Goal: Task Accomplishment & Management: Manage account settings

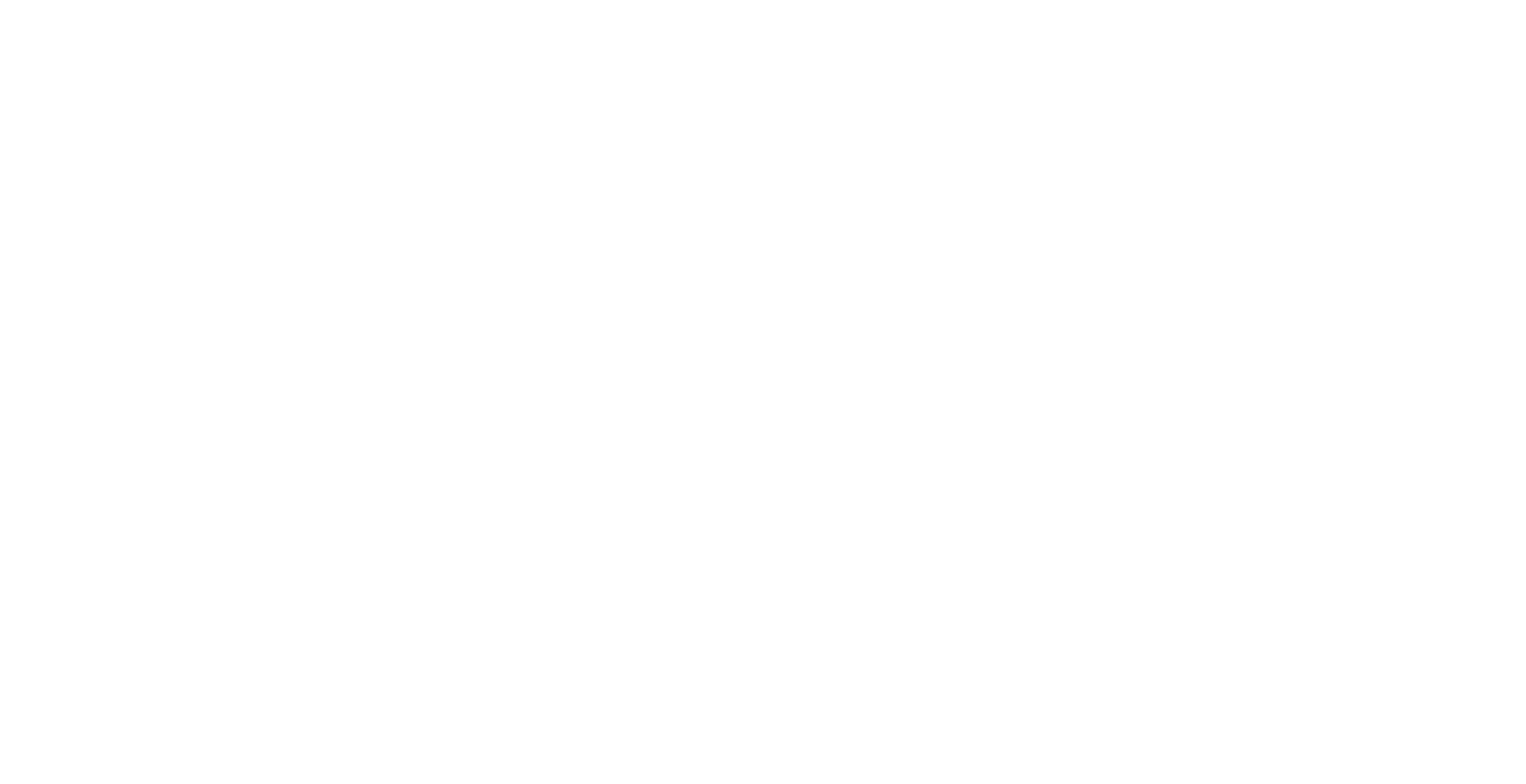
select select "*"
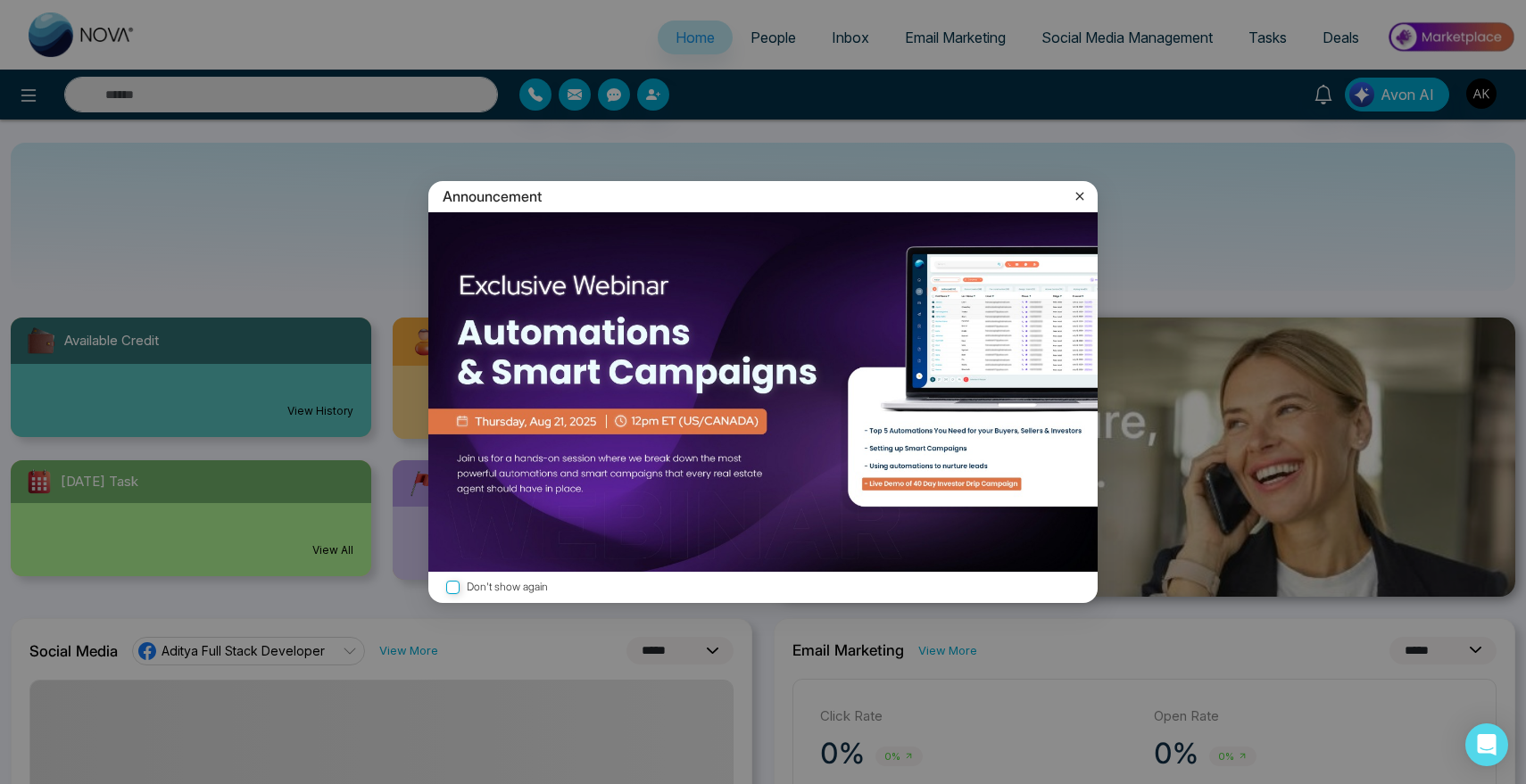
click at [770, 30] on div "Announcement Don't show again" at bounding box center [763, 392] width 1526 height 784
click at [1070, 202] on icon at bounding box center [1079, 195] width 18 height 18
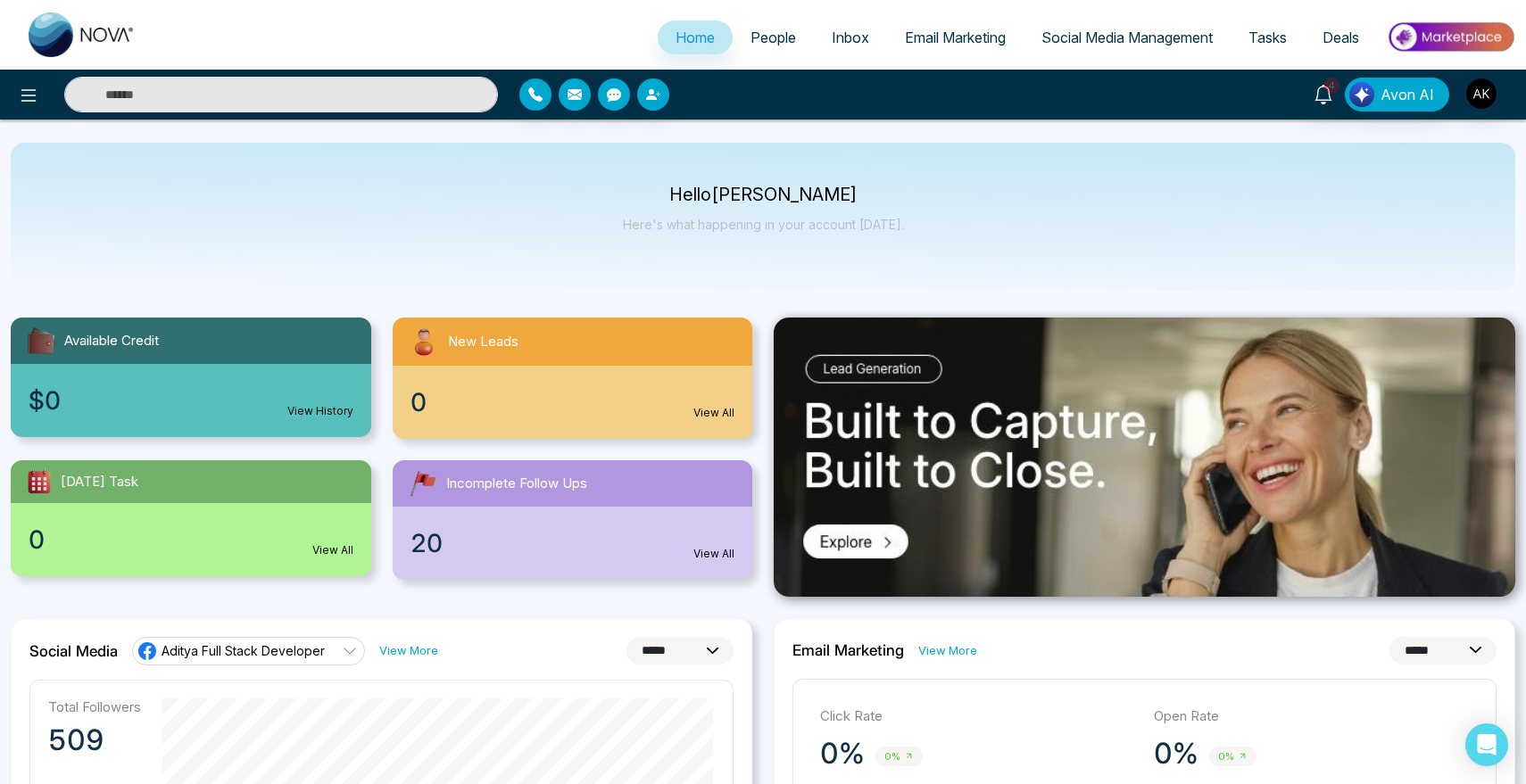
click at [750, 31] on span "People" at bounding box center [772, 37] width 45 height 18
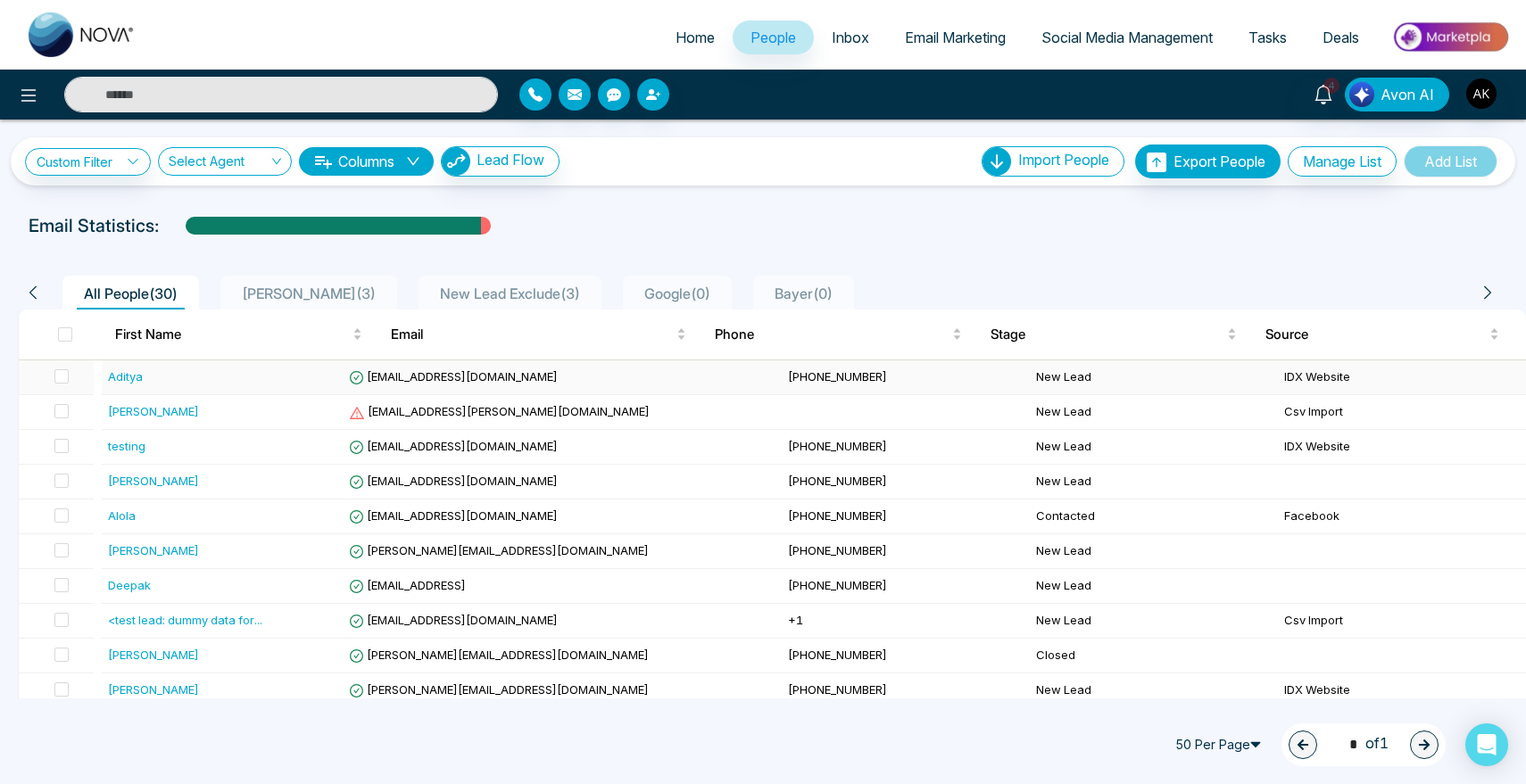
click at [131, 380] on div "Aditya" at bounding box center [126, 376] width 35 height 18
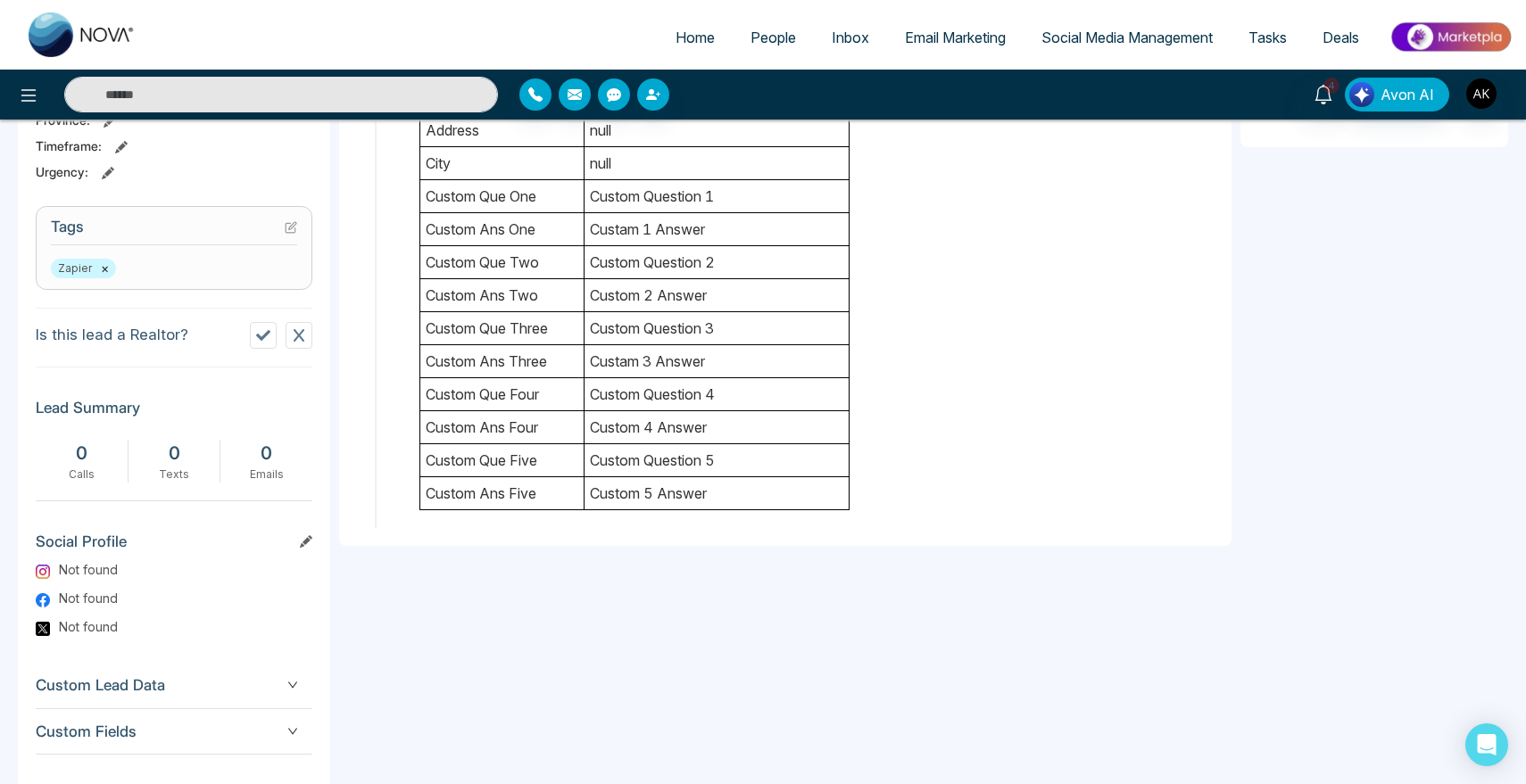
scroll to position [740, 0]
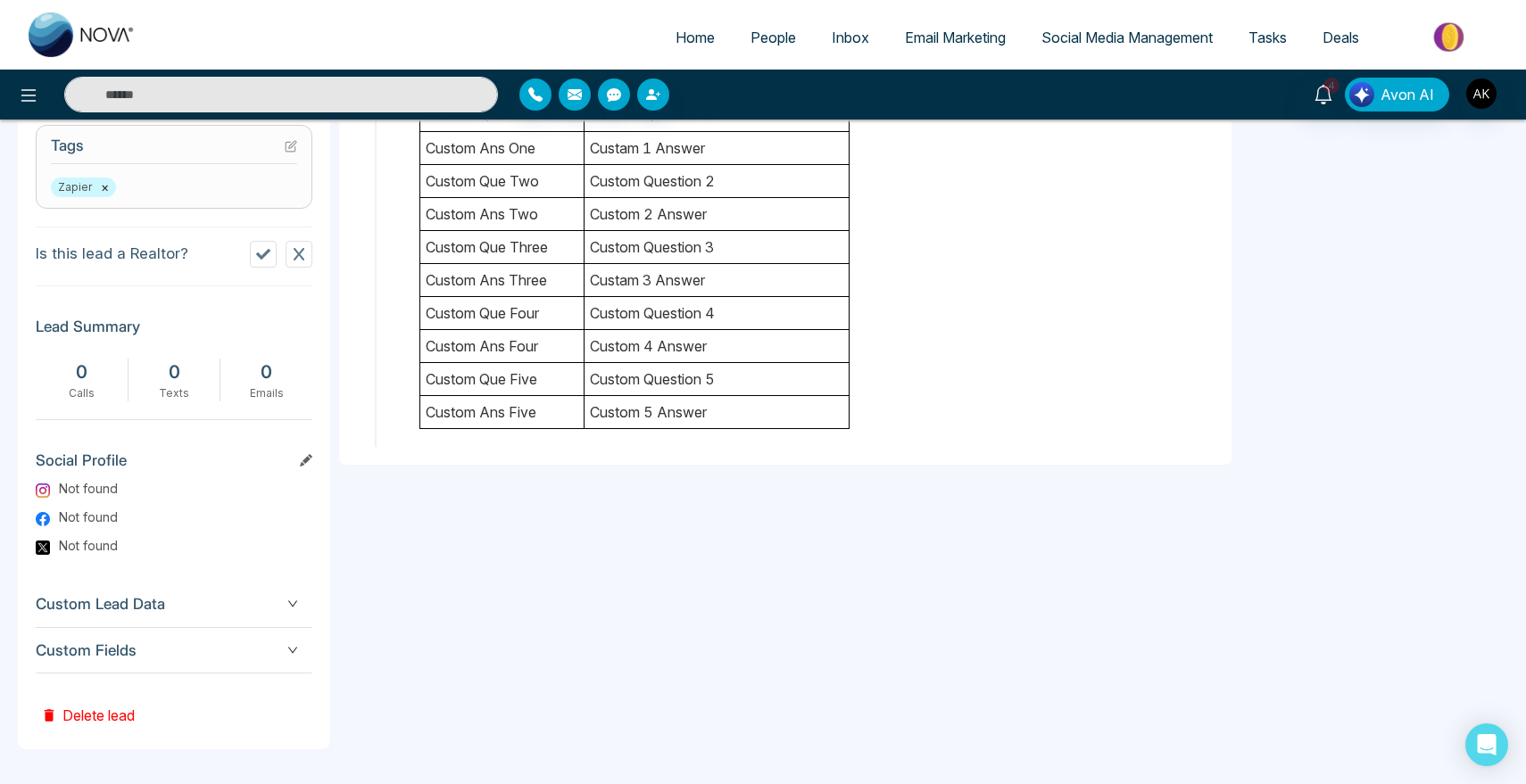
click at [159, 632] on div "Custom Fields" at bounding box center [174, 650] width 277 height 45
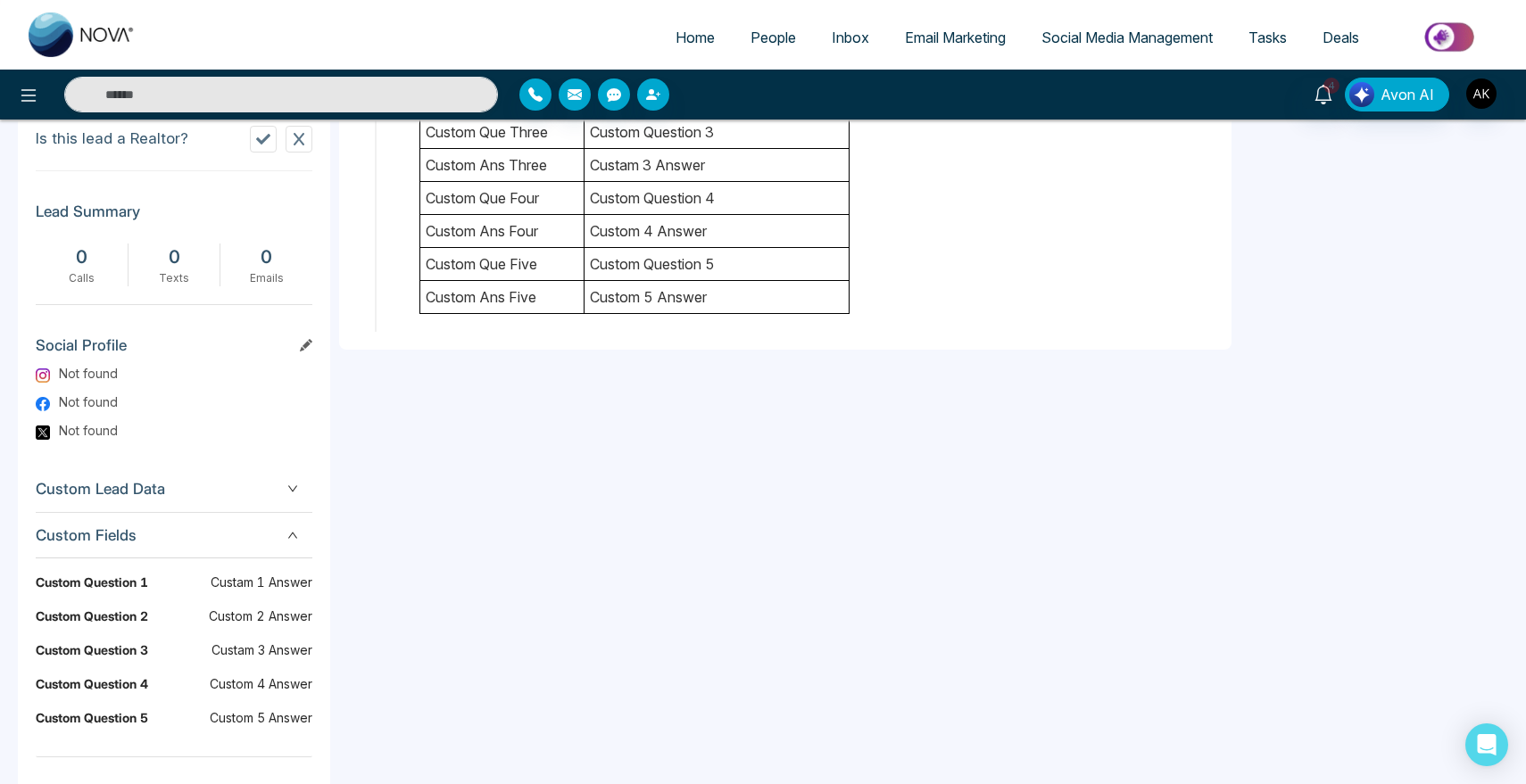
scroll to position [939, 0]
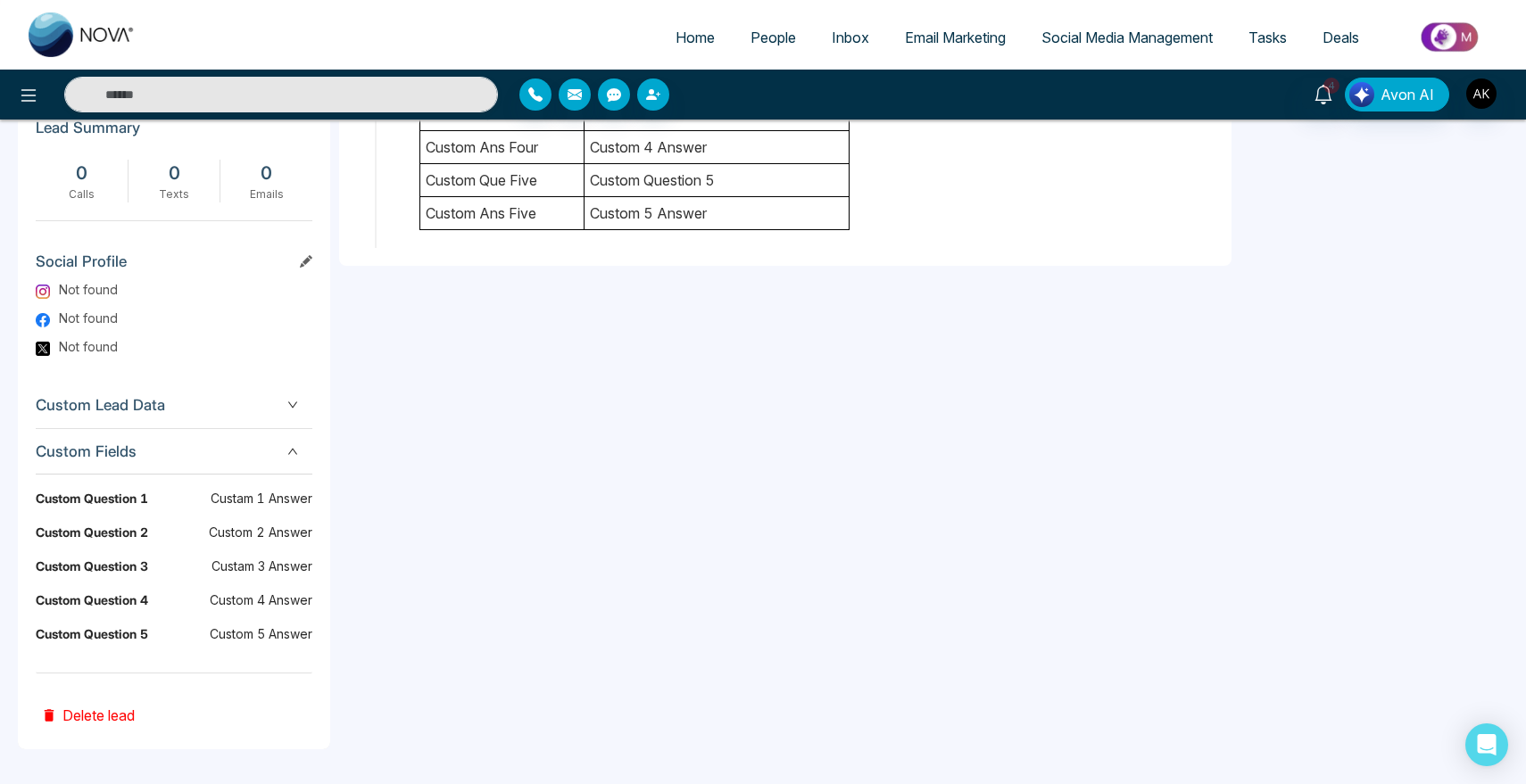
click at [228, 393] on span "Custom Lead Data" at bounding box center [174, 405] width 277 height 24
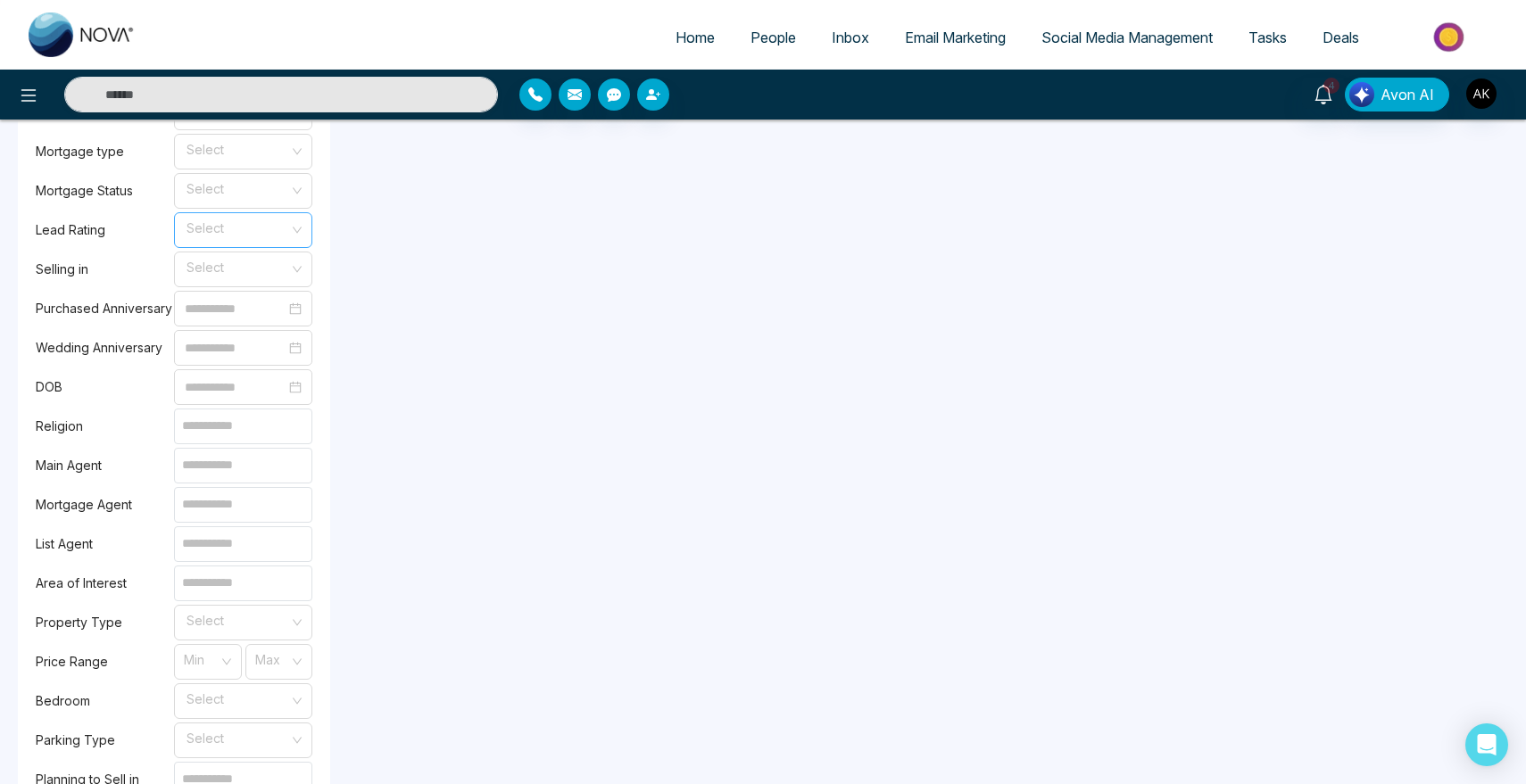
scroll to position [1749, 0]
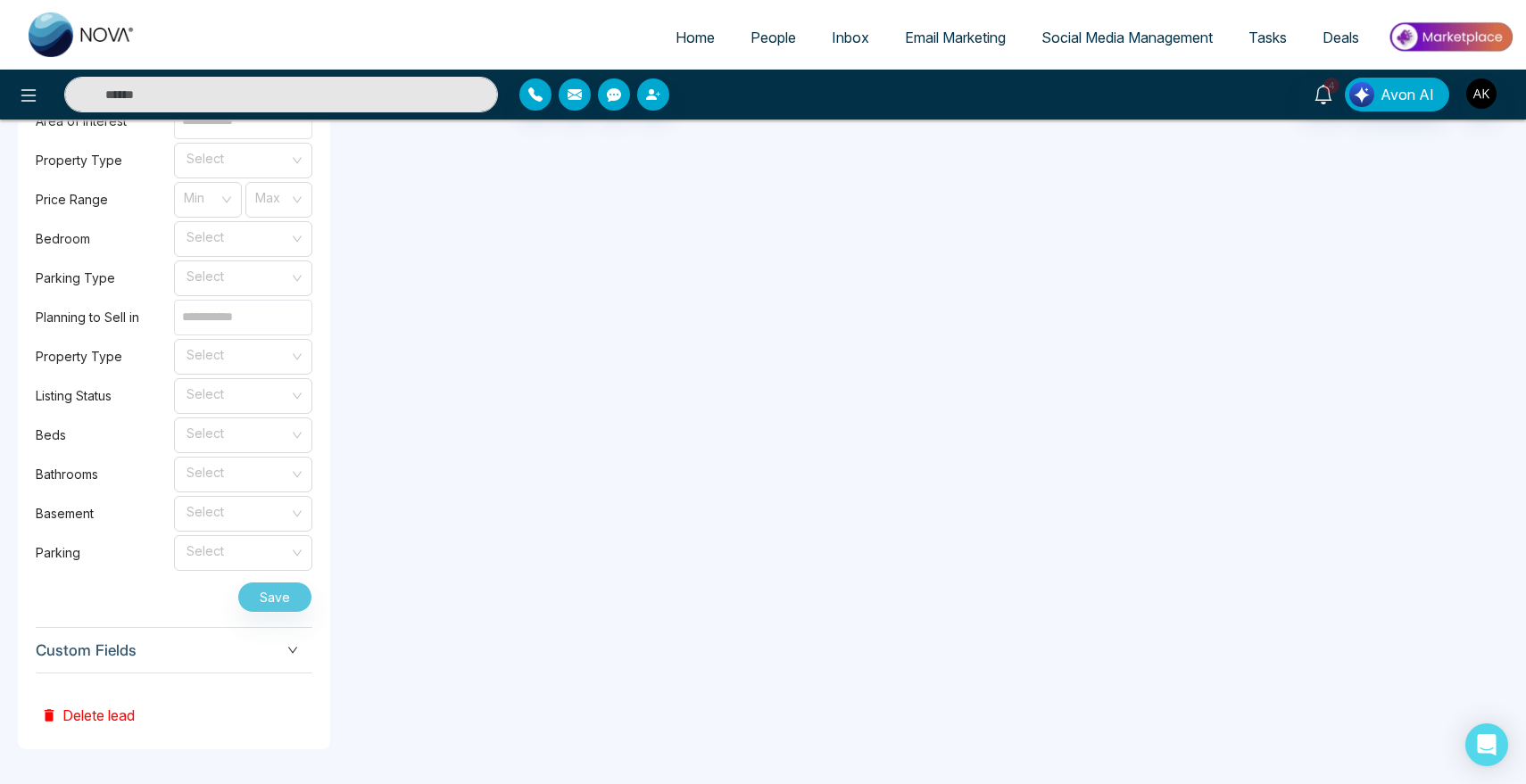
click at [157, 648] on span "Custom Fields" at bounding box center [174, 651] width 277 height 24
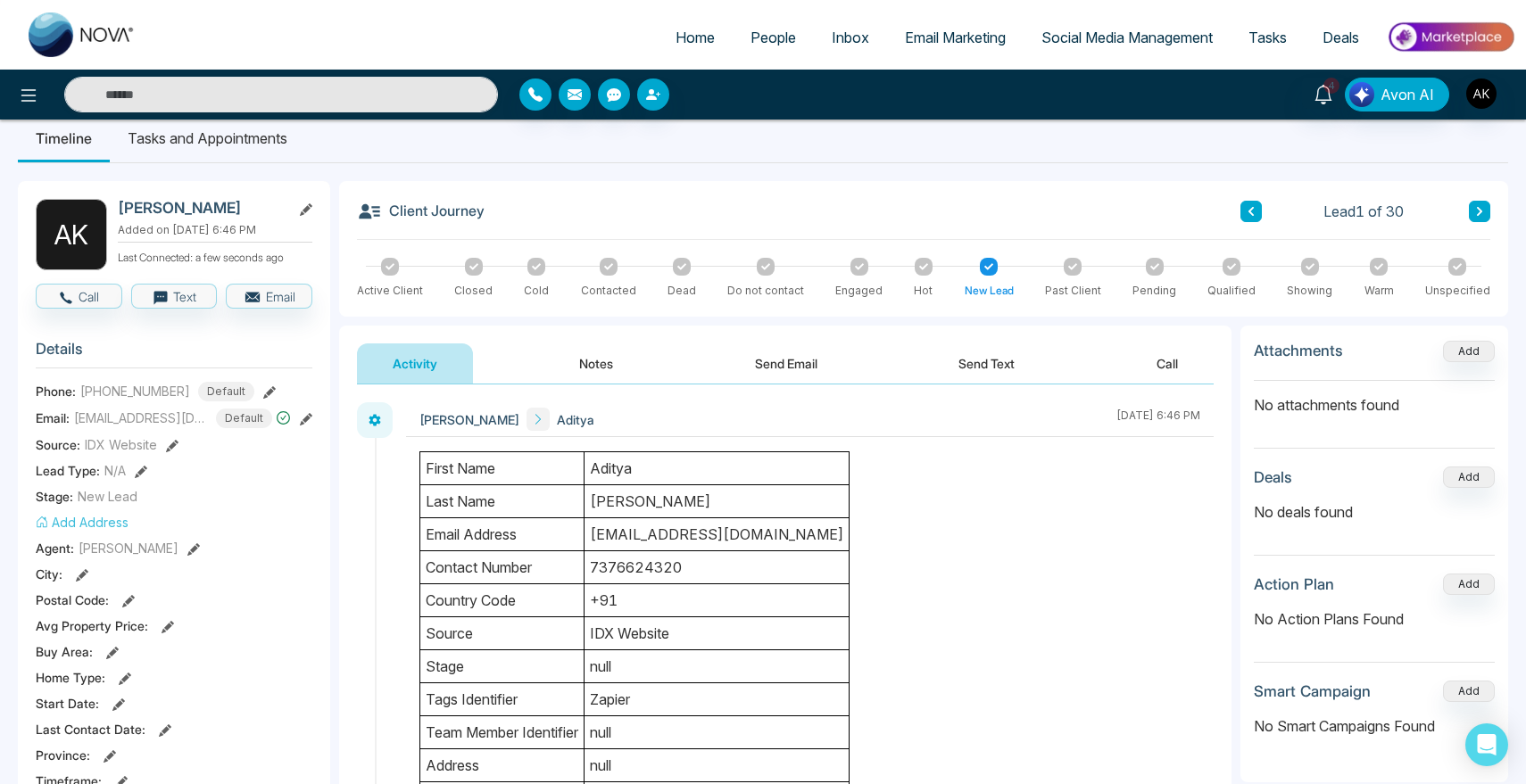
scroll to position [19, 0]
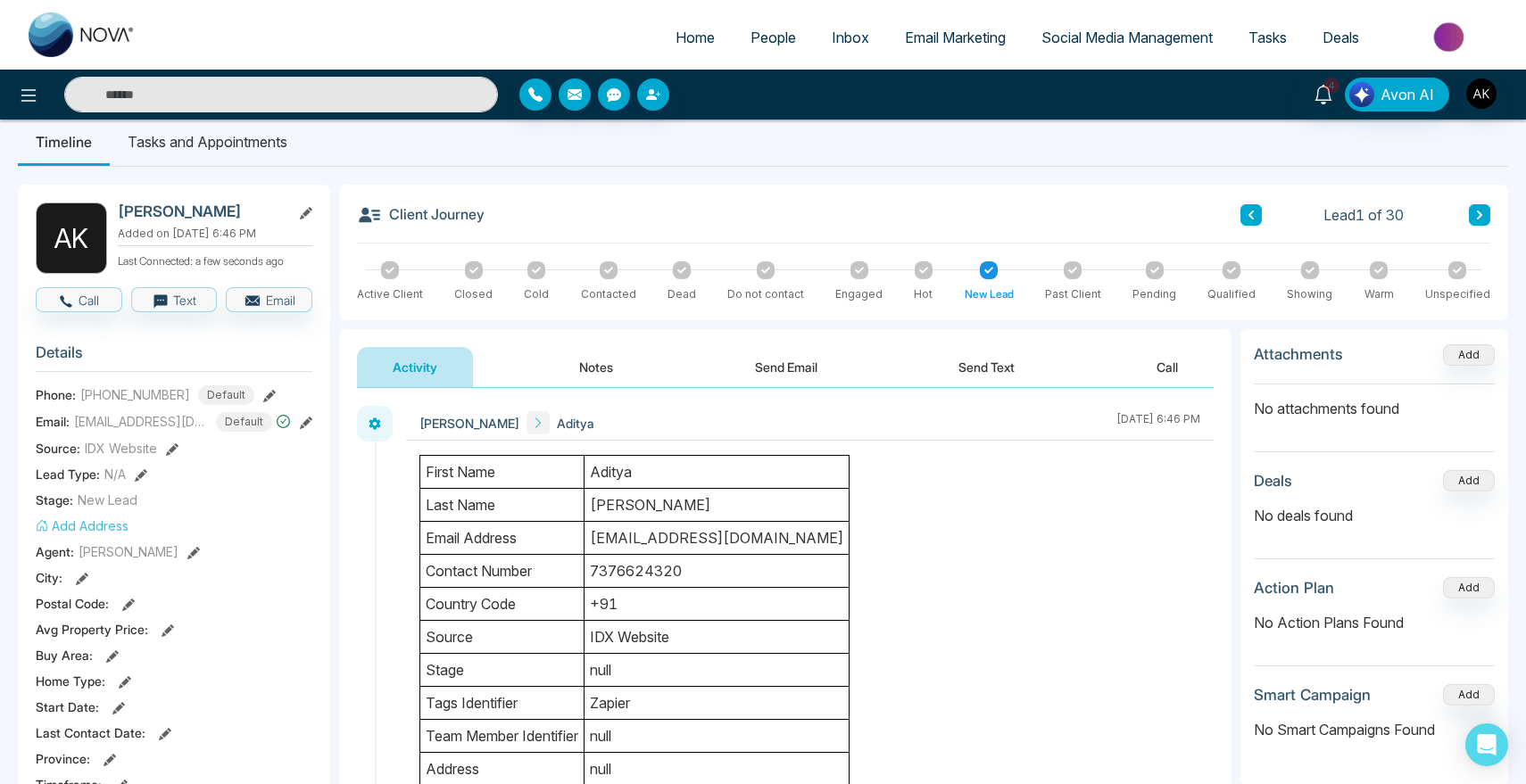
click at [764, 9] on div "Home People Inbox Email Marketing Social Media Management Tasks Deals" at bounding box center [763, 34] width 1526 height 69
click at [763, 23] on link "People" at bounding box center [773, 37] width 81 height 34
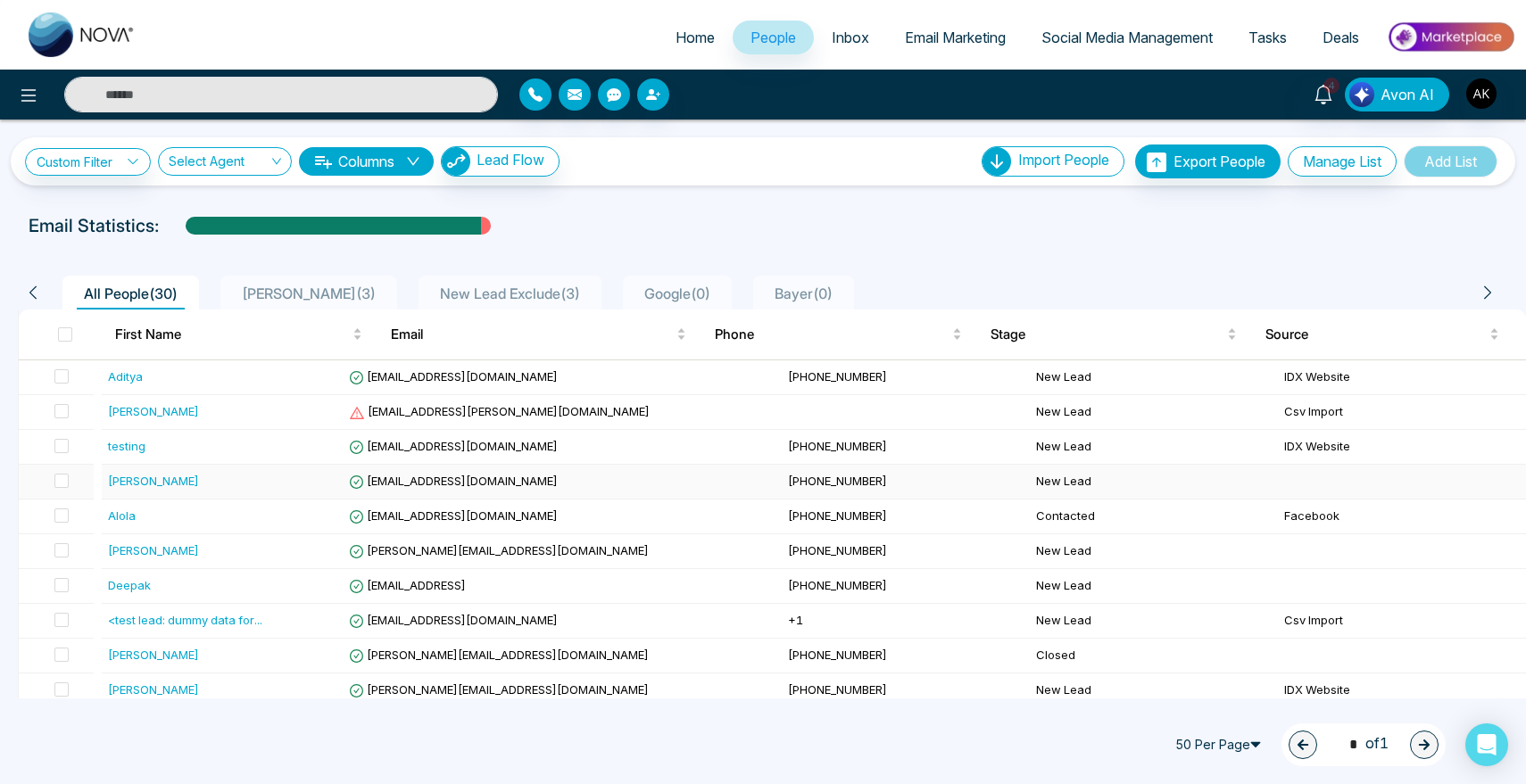
click at [131, 478] on div "[PERSON_NAME]" at bounding box center [154, 480] width 91 height 18
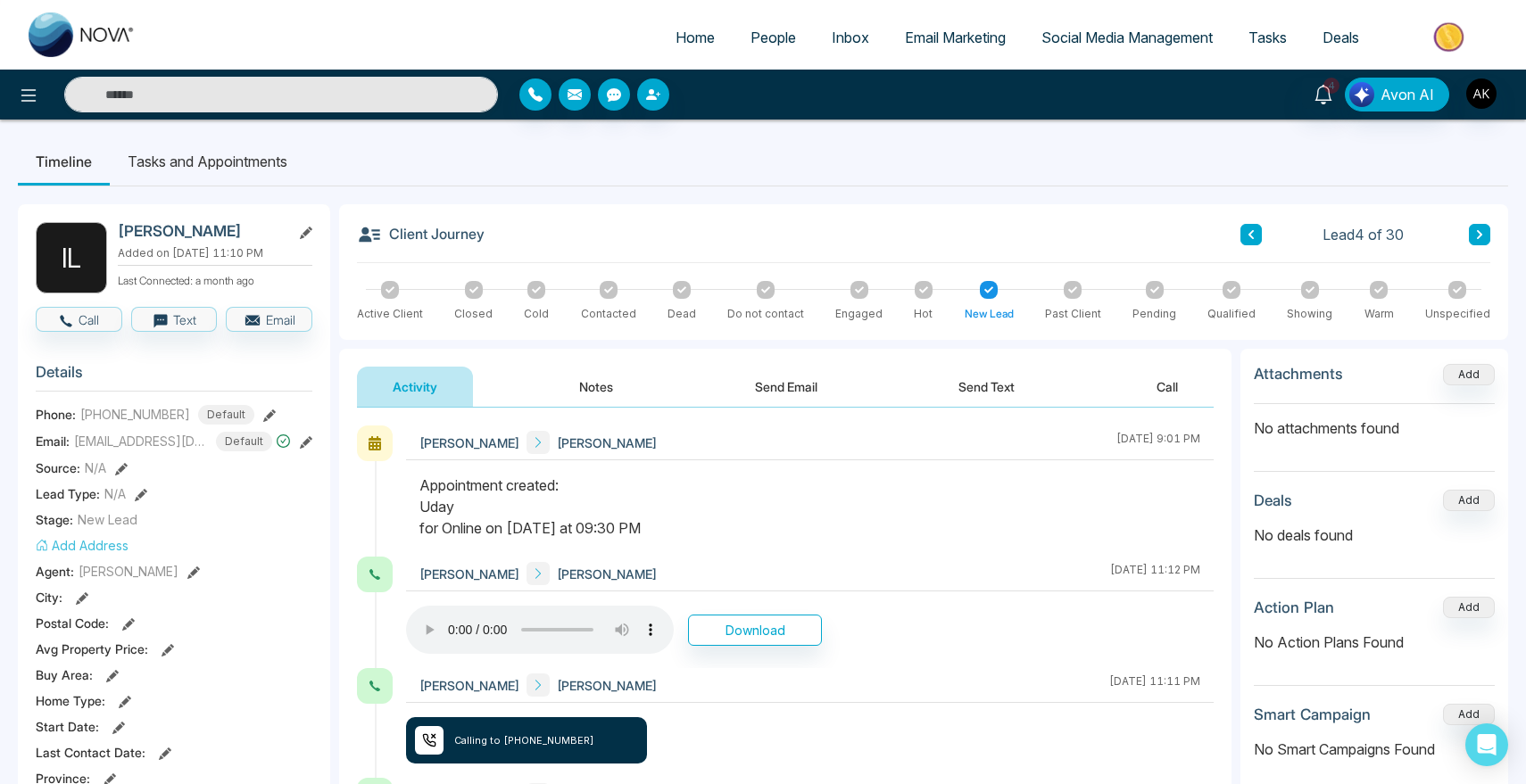
click at [210, 588] on div "City :" at bounding box center [174, 597] width 277 height 19
click at [103, 531] on section "Details Phone: [PHONE_NUMBER] Default Email: [EMAIL_ADDRESS][DOMAIN_NAME] Defau…" at bounding box center [174, 598] width 277 height 496
click at [102, 540] on button "Add Address" at bounding box center [82, 545] width 93 height 19
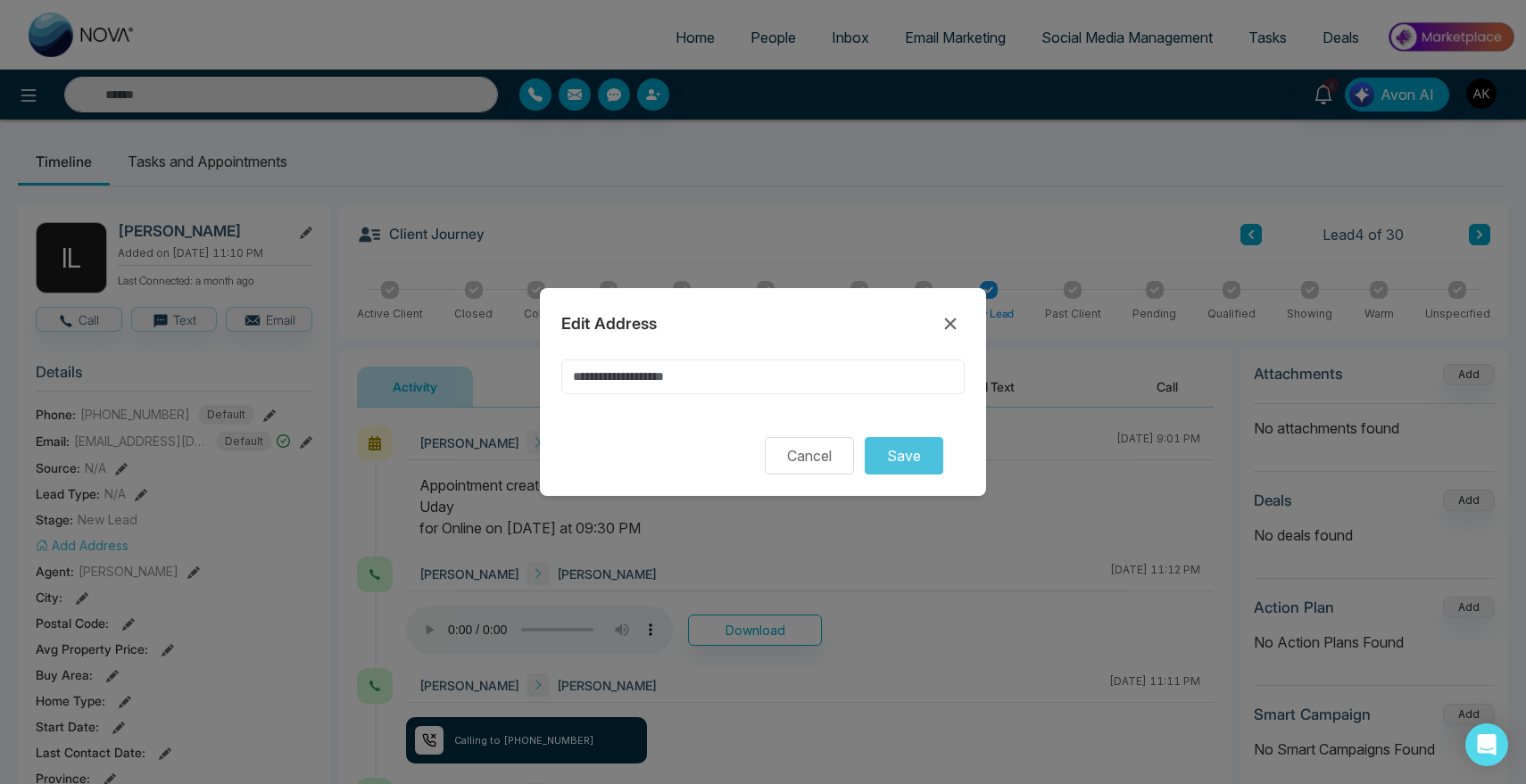
click at [661, 390] on input at bounding box center [763, 377] width 404 height 35
click at [734, 379] on input "**********" at bounding box center [763, 377] width 404 height 35
type input "**********"
